Goal: Communication & Community: Participate in discussion

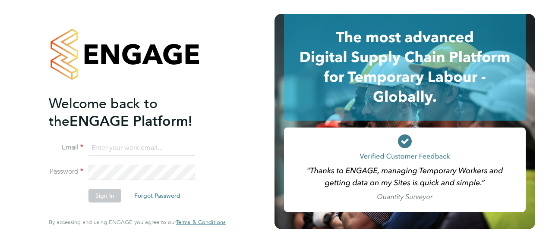
click at [110, 151] on input at bounding box center [141, 149] width 107 height 16
type input "[PERSON_NAME][EMAIL_ADDRESS][DOMAIN_NAME]"
click at [101, 195] on button "Sign In" at bounding box center [104, 196] width 33 height 14
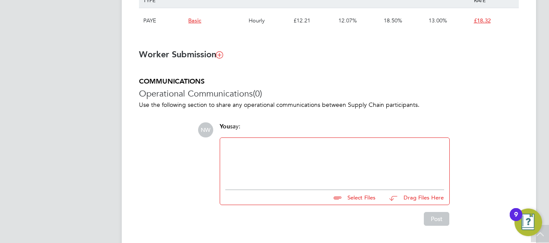
scroll to position [644, 0]
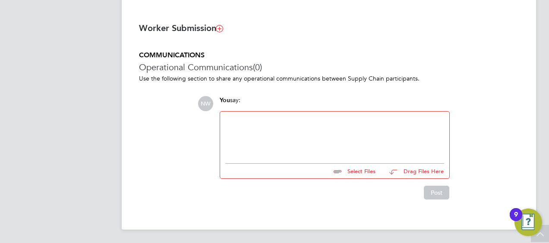
click at [233, 128] on div at bounding box center [334, 135] width 219 height 37
click at [435, 192] on button "Post" at bounding box center [436, 193] width 25 height 14
